Goal: Information Seeking & Learning: Learn about a topic

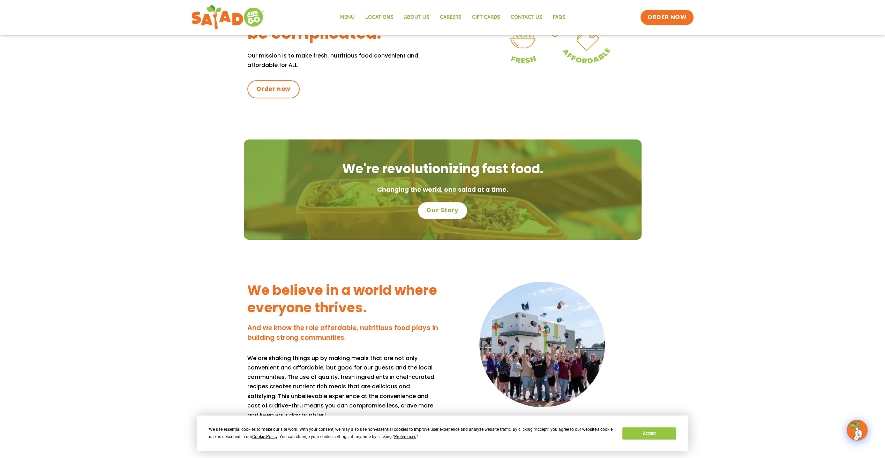
scroll to position [349, 0]
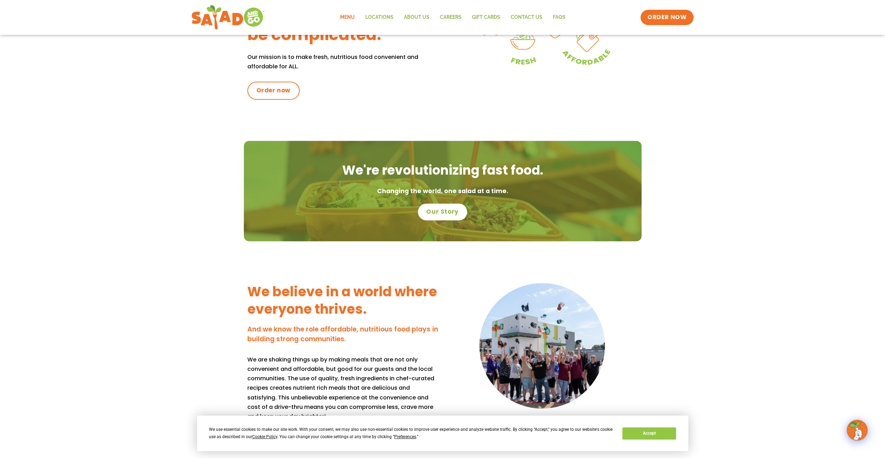
click at [354, 17] on link "Menu" at bounding box center [346, 17] width 25 height 16
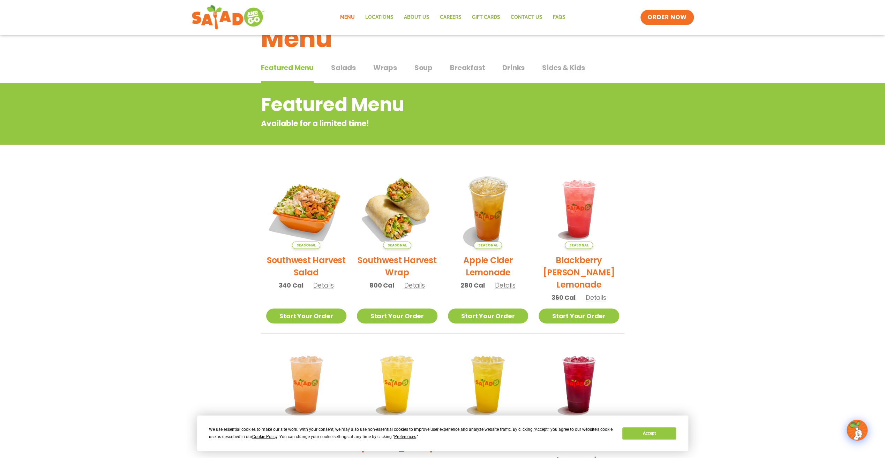
scroll to position [24, 0]
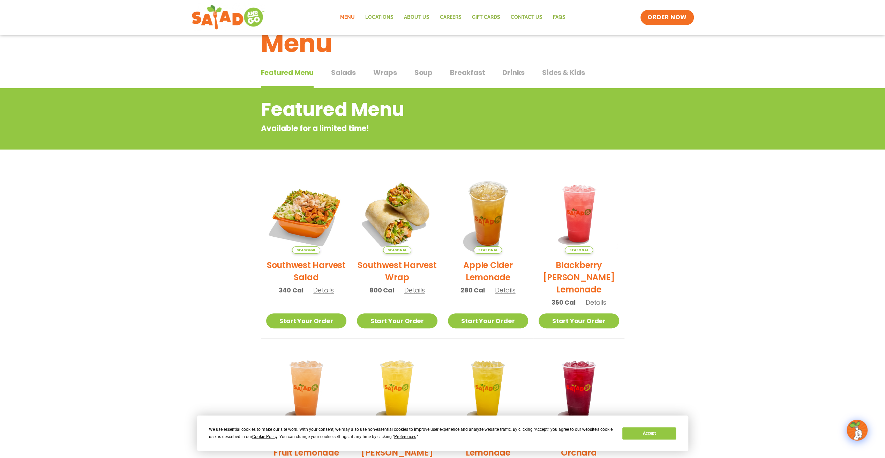
click at [342, 72] on span "Salads" at bounding box center [343, 72] width 25 height 10
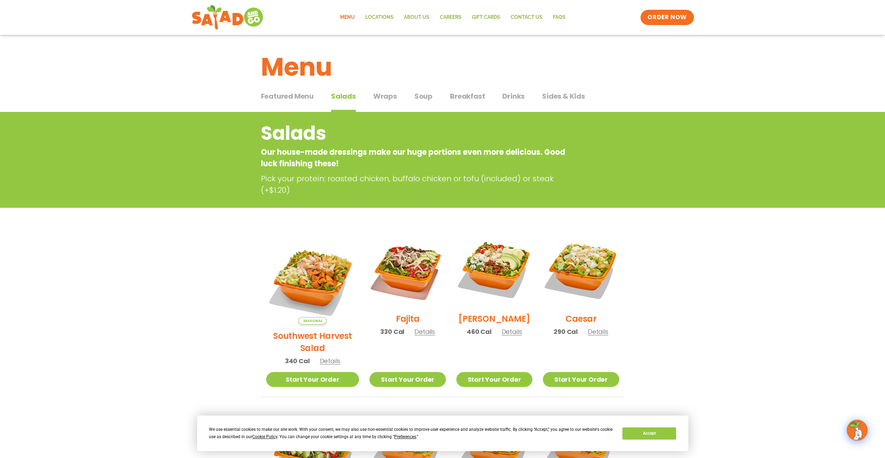
click at [390, 99] on span "Wraps" at bounding box center [385, 96] width 24 height 10
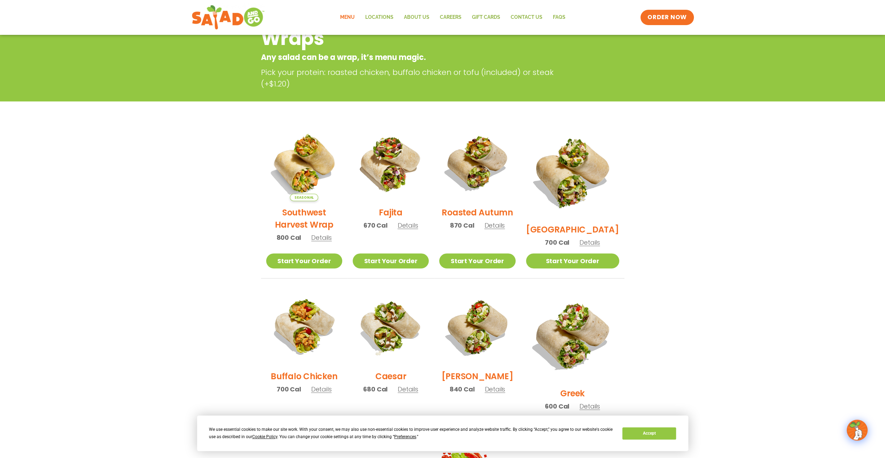
scroll to position [56, 0]
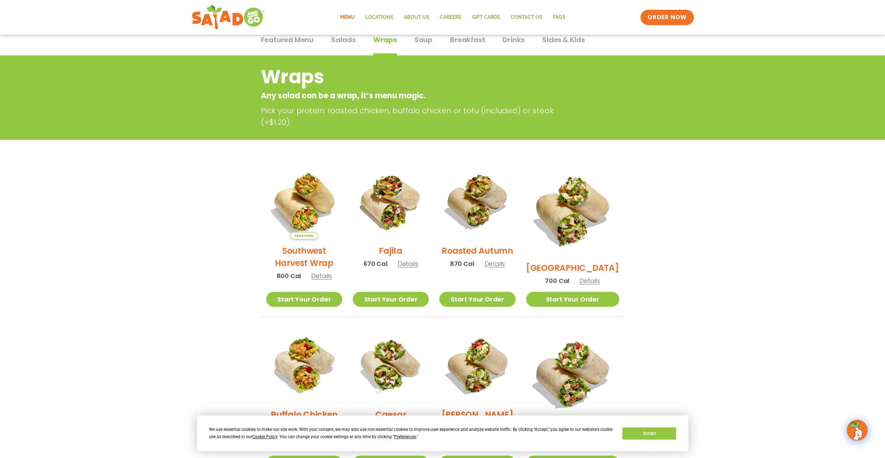
click at [432, 45] on div "Featured Menu Featured Menu Salads Salads Wraps Wraps Soup Soup Breakfast Break…" at bounding box center [442, 44] width 363 height 24
click at [430, 43] on span "Soup" at bounding box center [423, 40] width 18 height 10
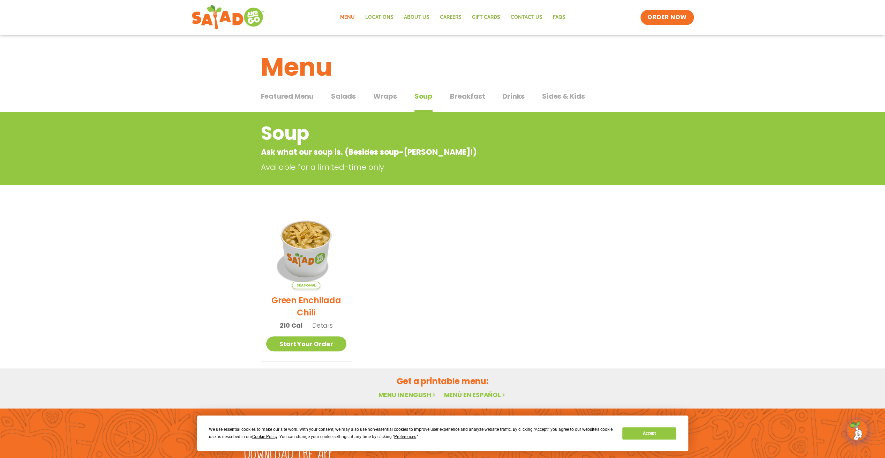
click at [294, 92] on span "Featured Menu" at bounding box center [287, 96] width 53 height 10
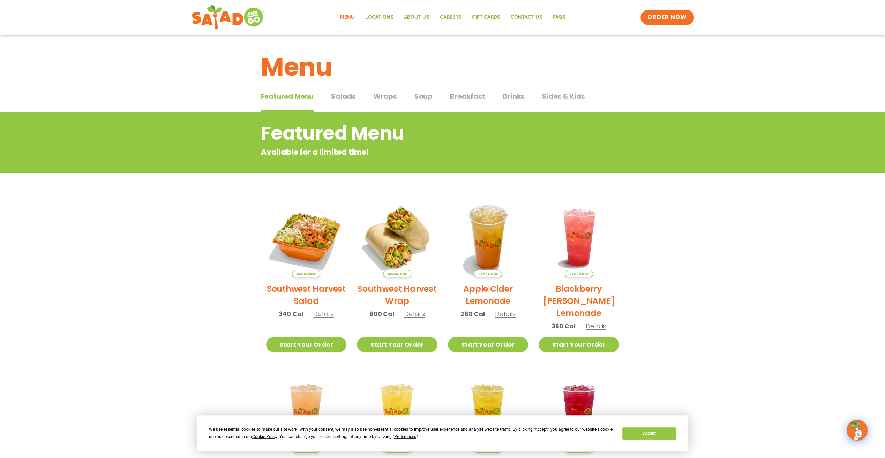
click at [347, 92] on span "Salads" at bounding box center [343, 96] width 25 height 10
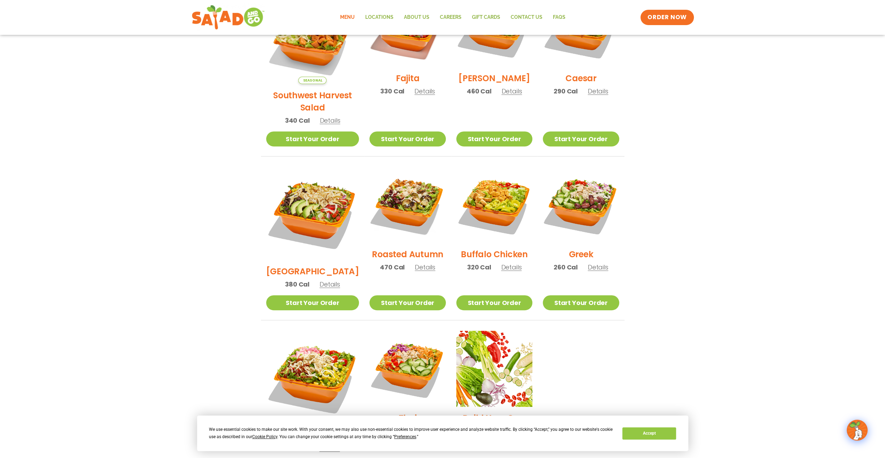
scroll to position [242, 0]
